Goal: Share content: Share content

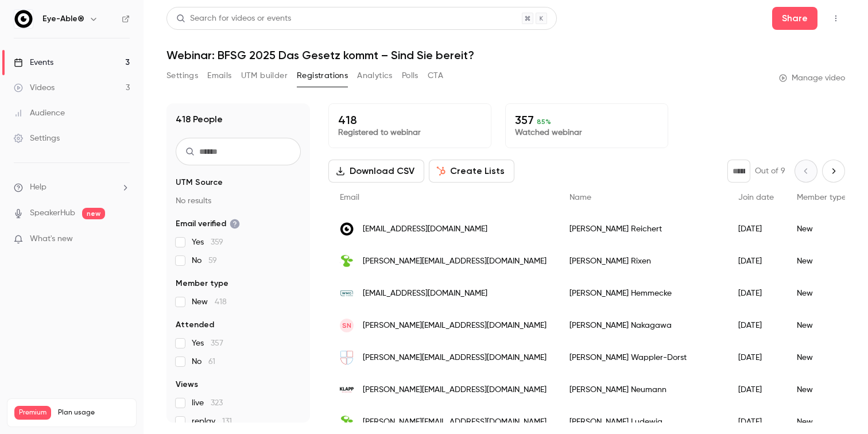
click at [220, 72] on button "Emails" at bounding box center [219, 76] width 24 height 18
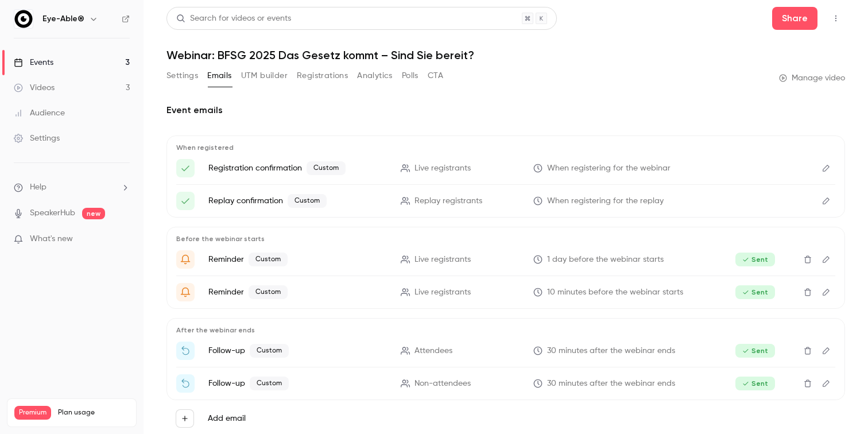
click at [68, 61] on link "Events 3" at bounding box center [72, 62] width 144 height 25
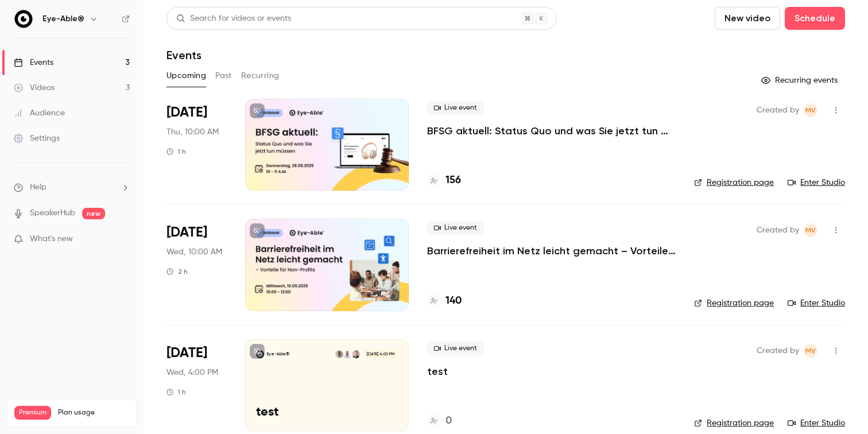
click at [224, 78] on button "Past" at bounding box center [223, 76] width 17 height 18
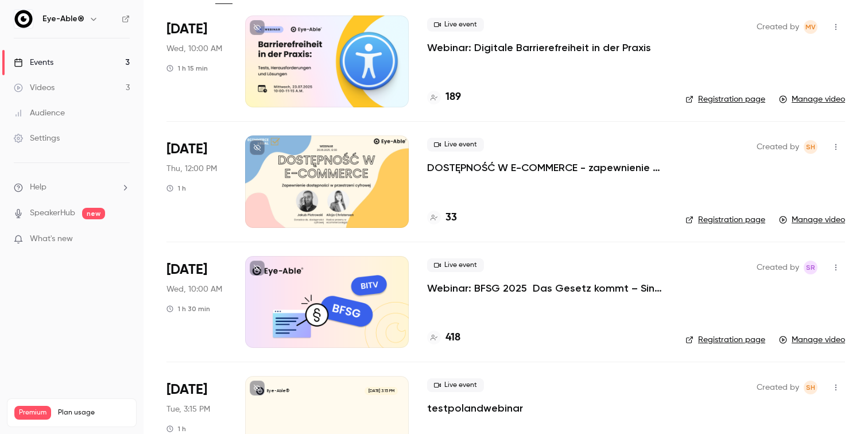
scroll to position [63, 0]
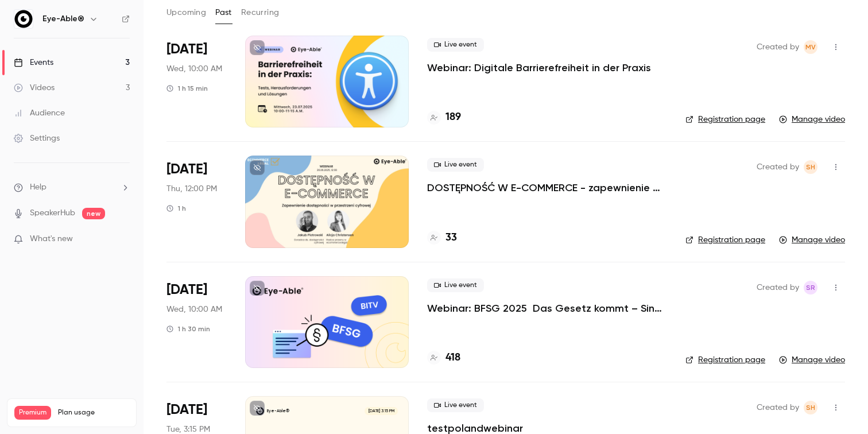
click at [349, 331] on div at bounding box center [327, 322] width 164 height 92
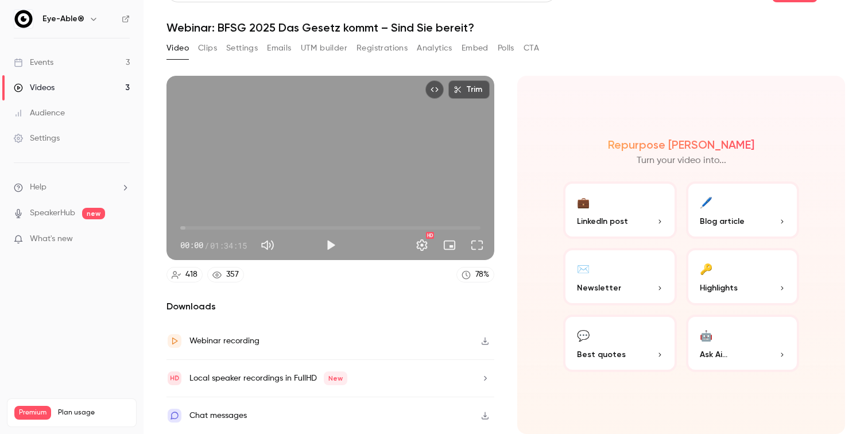
scroll to position [26, 0]
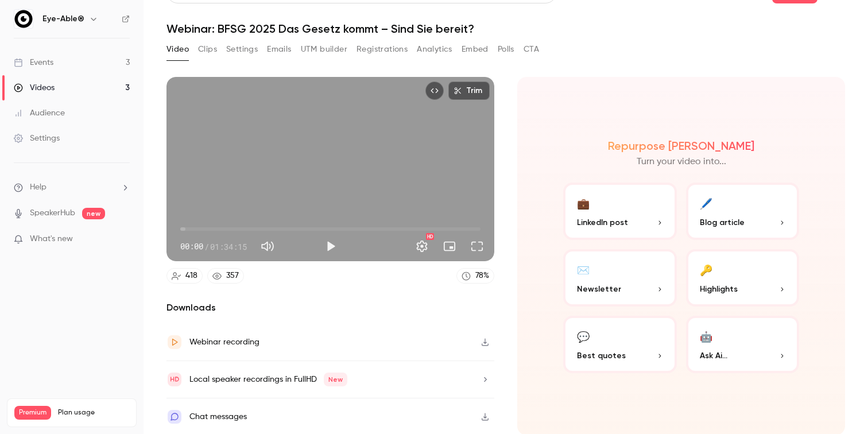
click at [208, 48] on button "Clips" at bounding box center [207, 49] width 19 height 18
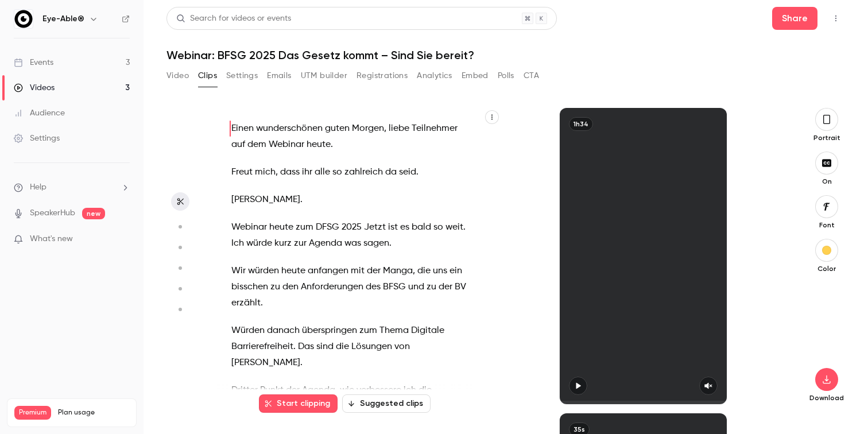
click at [247, 76] on button "Settings" at bounding box center [242, 76] width 32 height 18
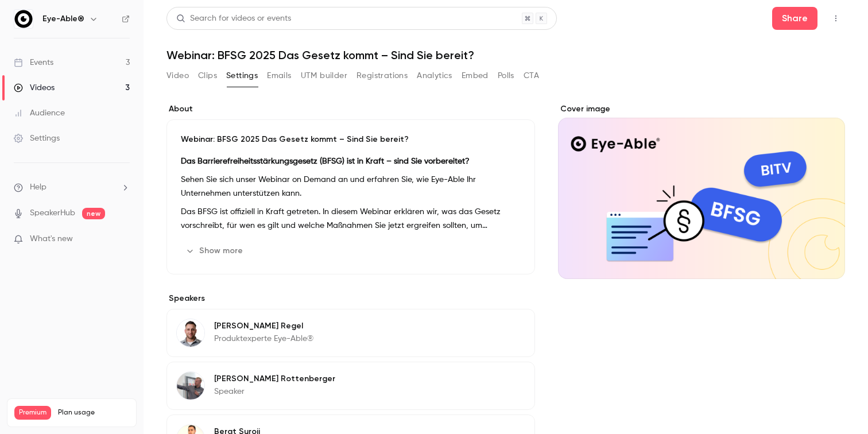
click at [280, 78] on button "Emails" at bounding box center [279, 76] width 24 height 18
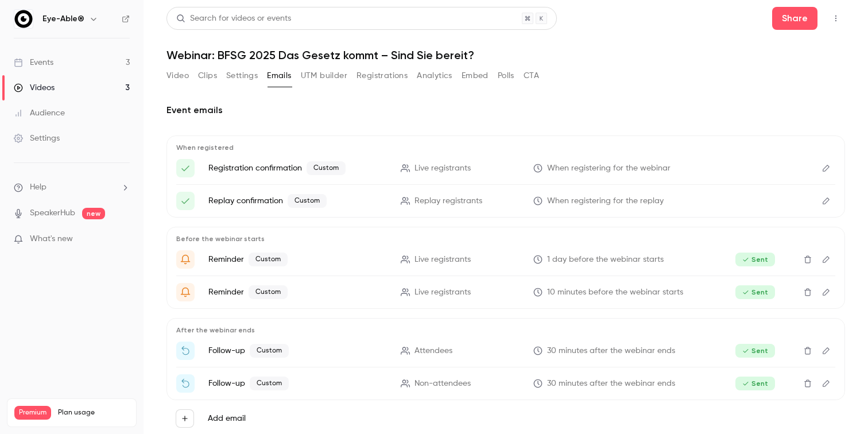
click at [179, 80] on button "Video" at bounding box center [178, 76] width 22 height 18
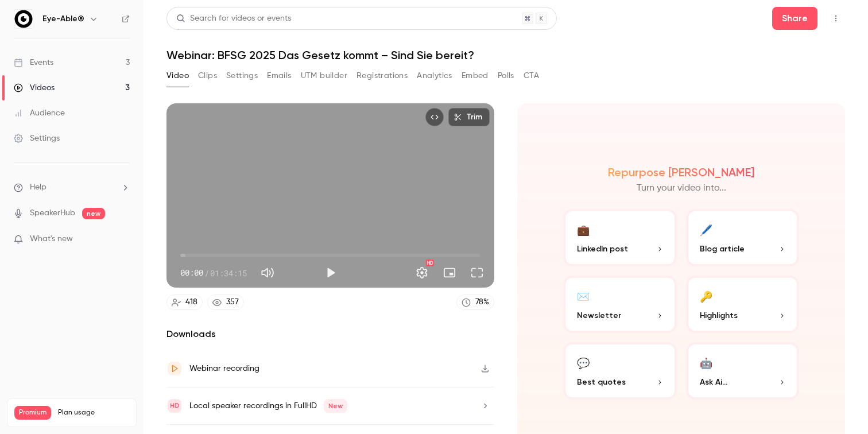
click at [837, 14] on icon "Top Bar Actions" at bounding box center [835, 18] width 9 height 8
click at [597, 59] on div at bounding box center [434, 217] width 868 height 434
click at [210, 77] on button "Clips" at bounding box center [207, 76] width 19 height 18
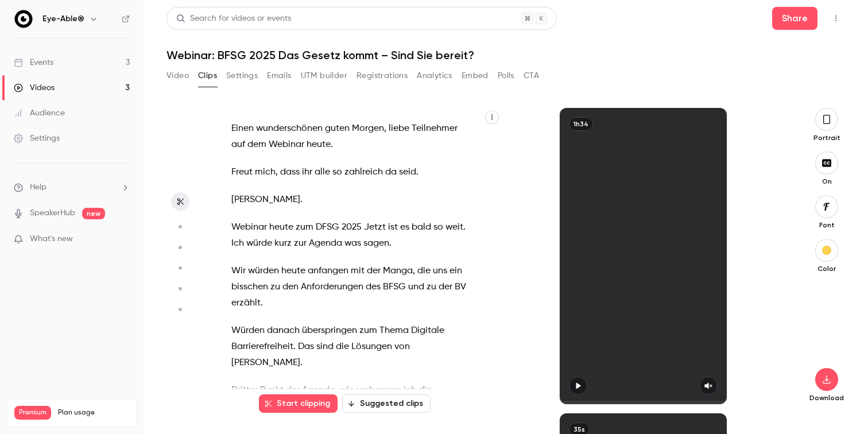
click at [234, 75] on button "Settings" at bounding box center [242, 76] width 32 height 18
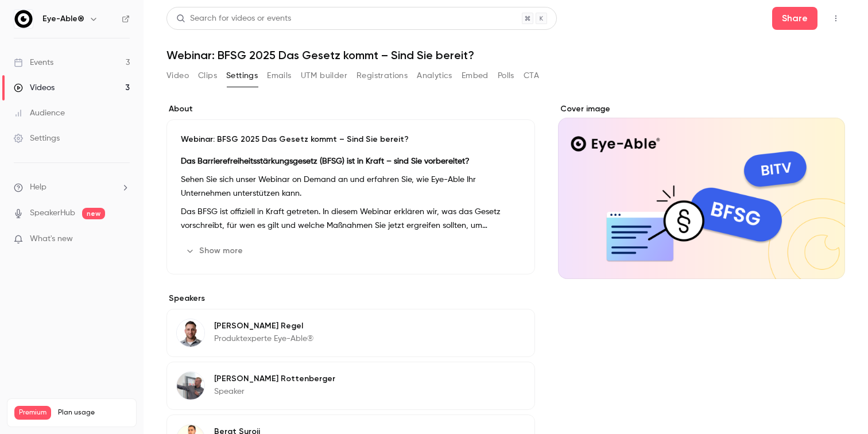
click at [180, 75] on button "Video" at bounding box center [178, 76] width 22 height 18
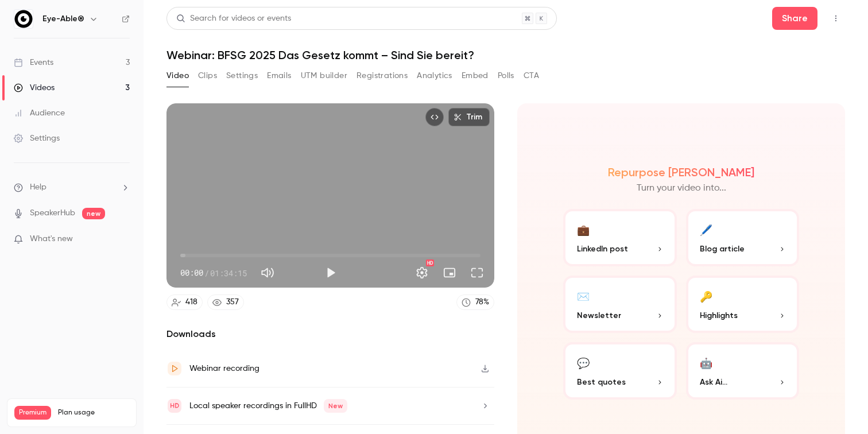
click at [552, 86] on div "Video Clips Settings Emails UTM builder Registrations Analytics Embed Polls CTA" at bounding box center [506, 78] width 679 height 23
click at [205, 75] on button "Clips" at bounding box center [207, 76] width 19 height 18
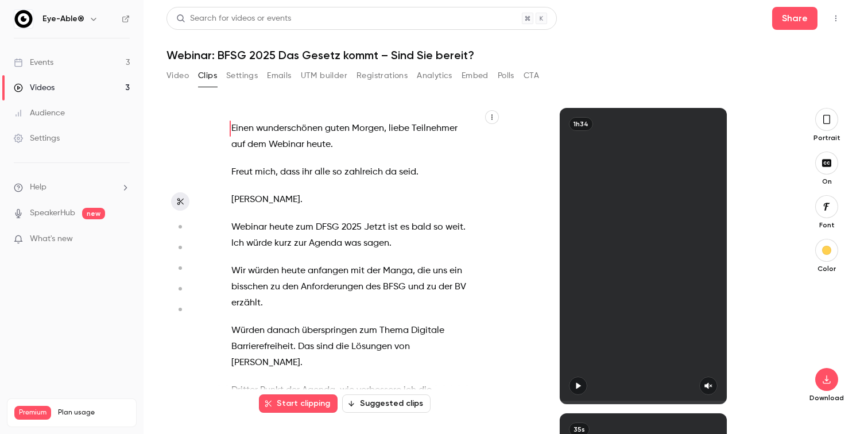
click at [237, 76] on button "Settings" at bounding box center [242, 76] width 32 height 18
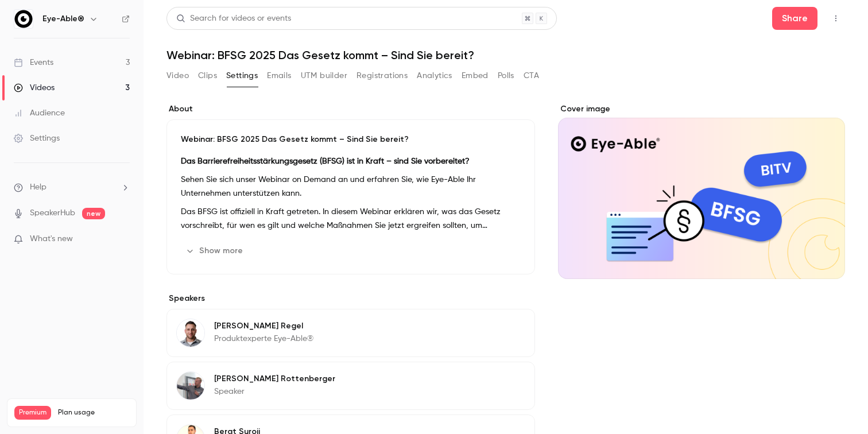
click at [177, 79] on button "Video" at bounding box center [178, 76] width 22 height 18
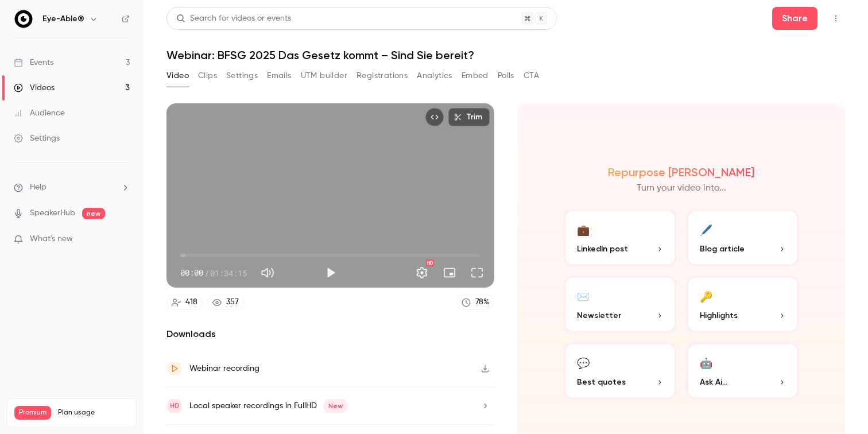
click at [211, 77] on button "Clips" at bounding box center [207, 76] width 19 height 18
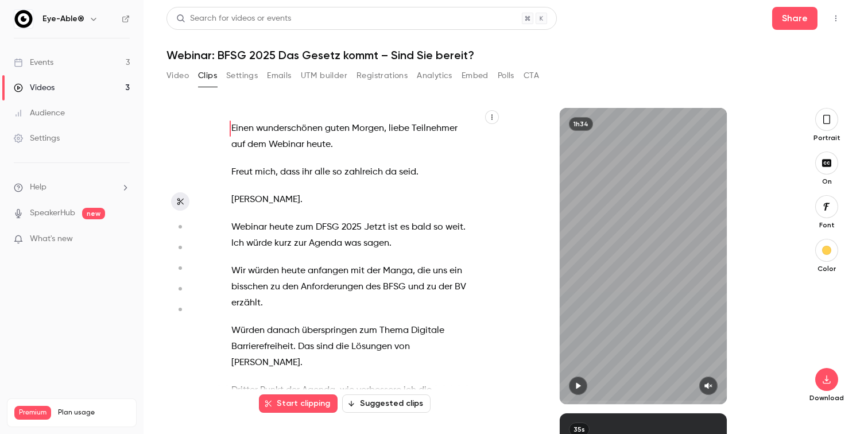
click at [180, 78] on button "Video" at bounding box center [178, 76] width 22 height 18
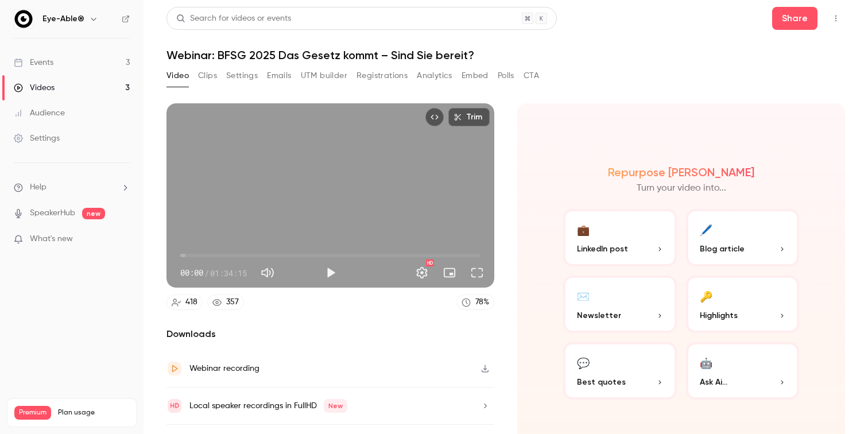
click at [511, 106] on section "Trim 00:00 00:00 / 01:34:15 HD 418 357 78 % Downloads Webinar recording Local s…" at bounding box center [506, 254] width 679 height 302
click at [204, 76] on button "Clips" at bounding box center [207, 76] width 19 height 18
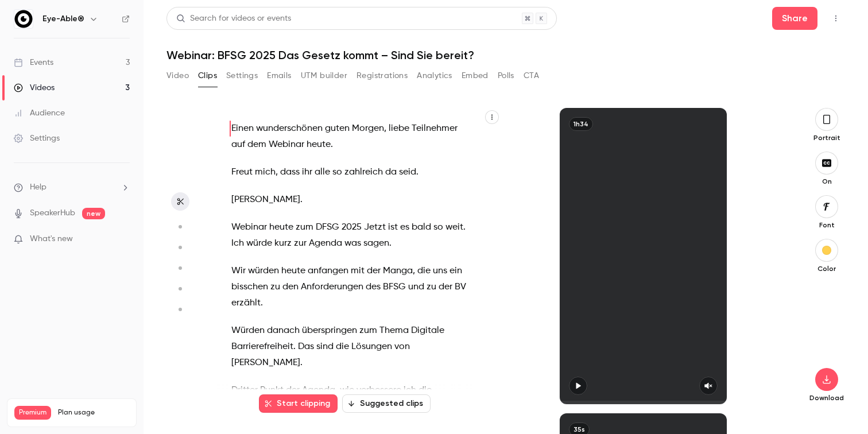
click at [233, 75] on button "Settings" at bounding box center [242, 76] width 32 height 18
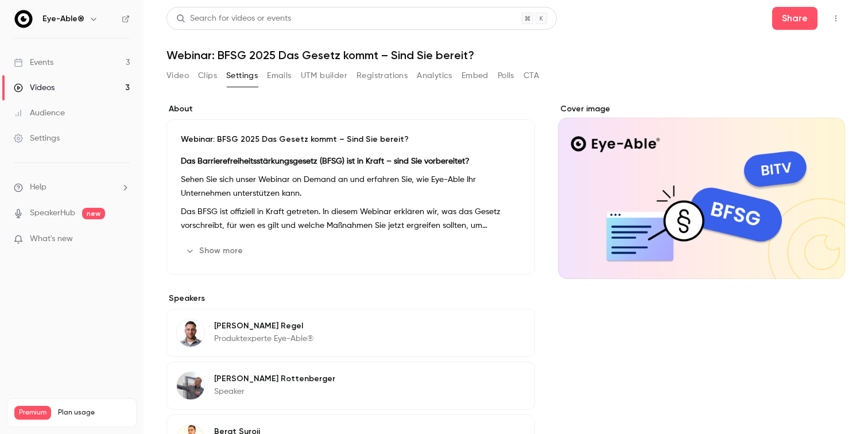
click at [231, 248] on button "Show more" at bounding box center [215, 251] width 69 height 18
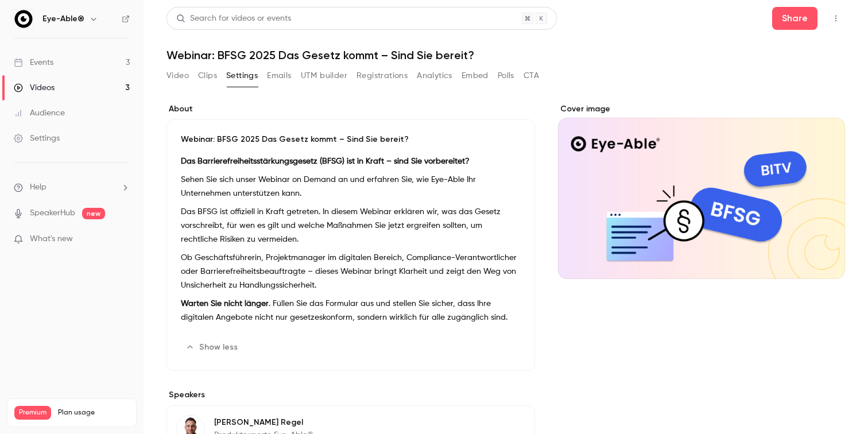
click at [838, 17] on icon "Top Bar Actions" at bounding box center [835, 18] width 9 height 8
click at [856, 36] on div at bounding box center [434, 217] width 868 height 434
click at [838, 21] on icon "Top Bar Actions" at bounding box center [835, 18] width 9 height 8
click at [848, 19] on div at bounding box center [434, 217] width 868 height 434
click at [806, 21] on button "Share" at bounding box center [794, 18] width 45 height 23
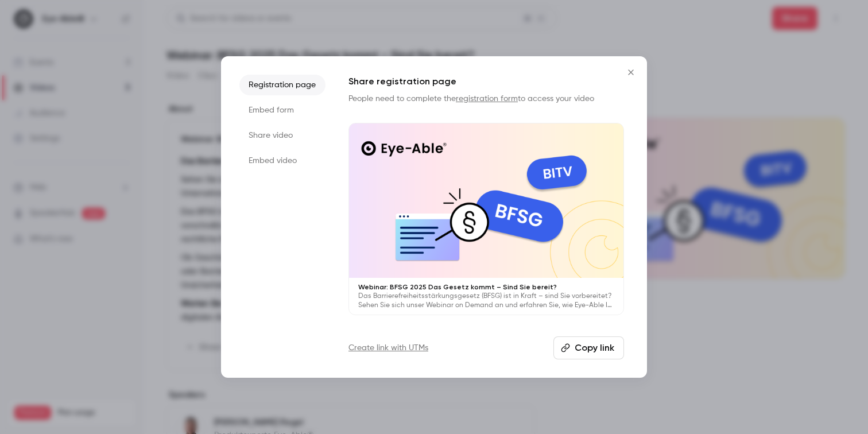
click at [632, 72] on icon "Close" at bounding box center [631, 72] width 14 height 9
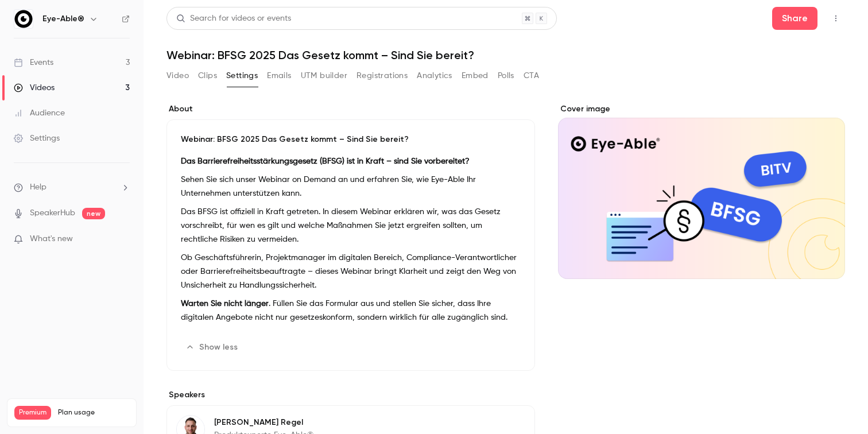
click at [721, 67] on div "Video Clips Settings Emails UTM builder Registrations Analytics Embed Polls CTA" at bounding box center [506, 78] width 679 height 23
click at [179, 78] on button "Video" at bounding box center [178, 76] width 22 height 18
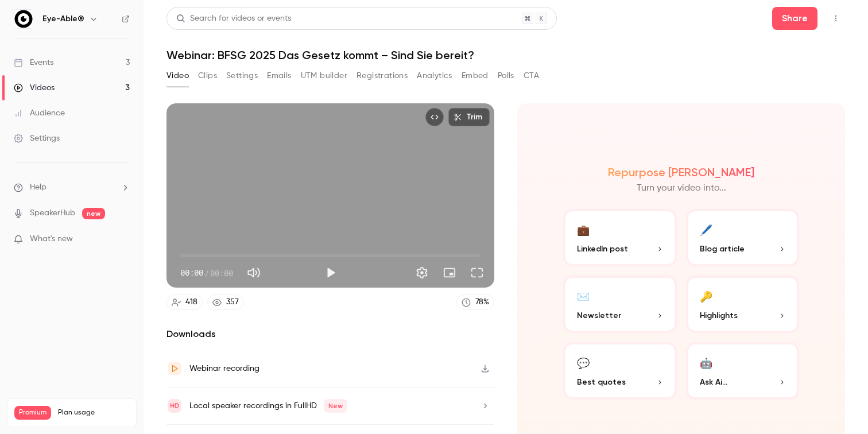
click at [208, 78] on button "Clips" at bounding box center [207, 76] width 19 height 18
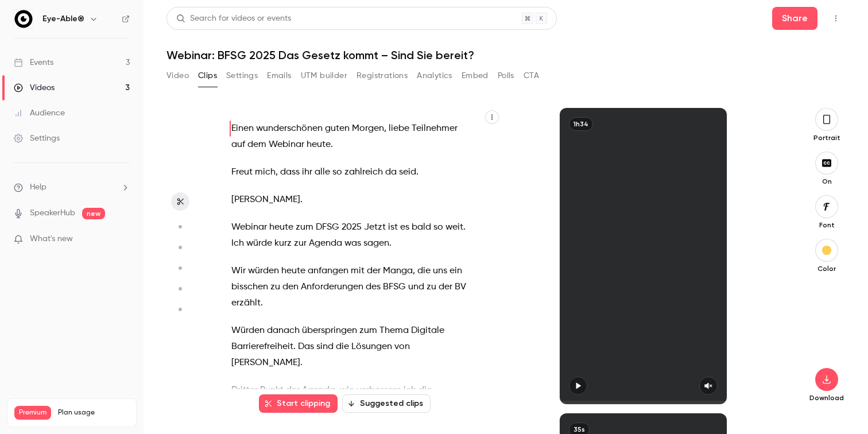
click at [239, 74] on button "Settings" at bounding box center [242, 76] width 32 height 18
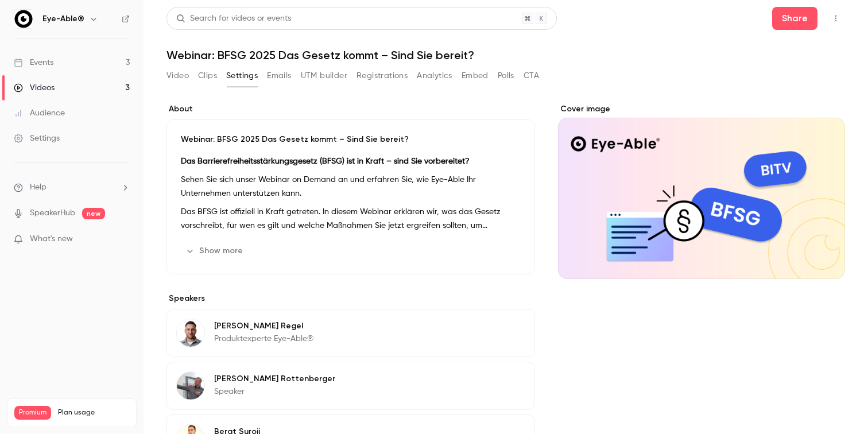
click at [177, 78] on button "Video" at bounding box center [178, 76] width 22 height 18
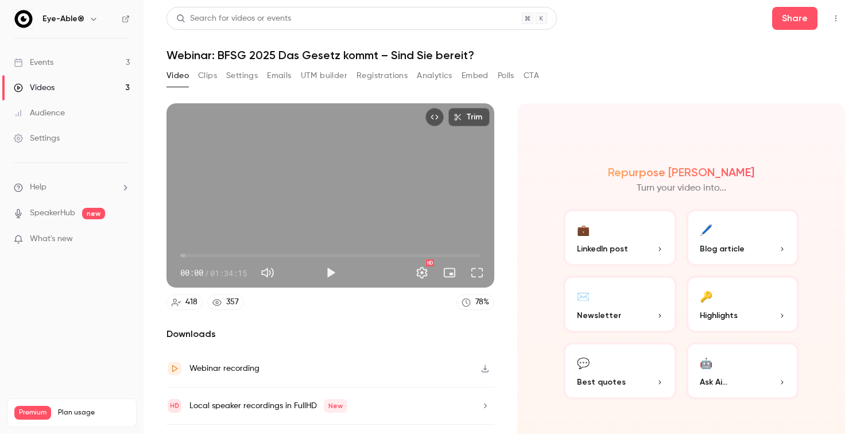
click at [48, 61] on div "Events" at bounding box center [34, 62] width 40 height 11
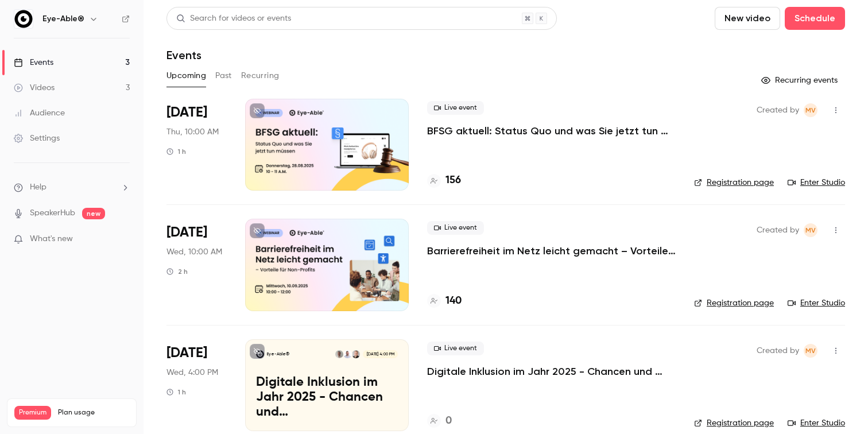
click at [381, 148] on div at bounding box center [327, 145] width 164 height 92
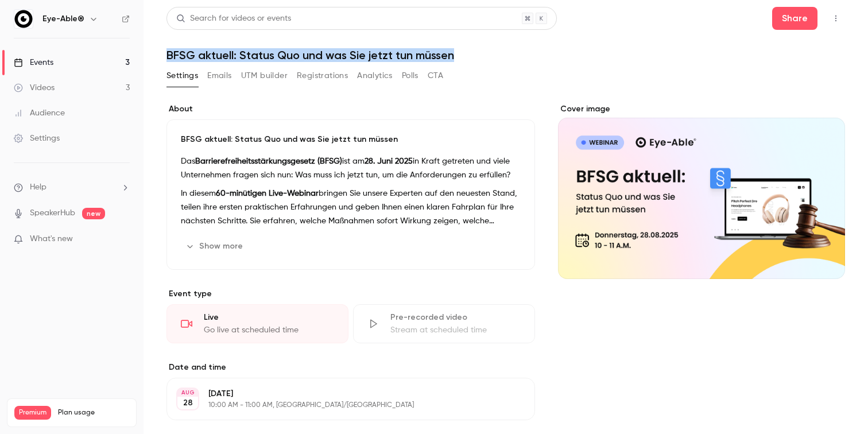
drag, startPoint x: 461, startPoint y: 57, endPoint x: 144, endPoint y: 32, distance: 318.0
click at [144, 32] on main "Search for videos or events Share BFSG aktuell: Status Quo und was Sie jetzt tu…" at bounding box center [506, 217] width 725 height 434
copy header "Share BFSG aktuell: Status Quo und was Sie jetzt tun müssen"
